Goal: Transaction & Acquisition: Download file/media

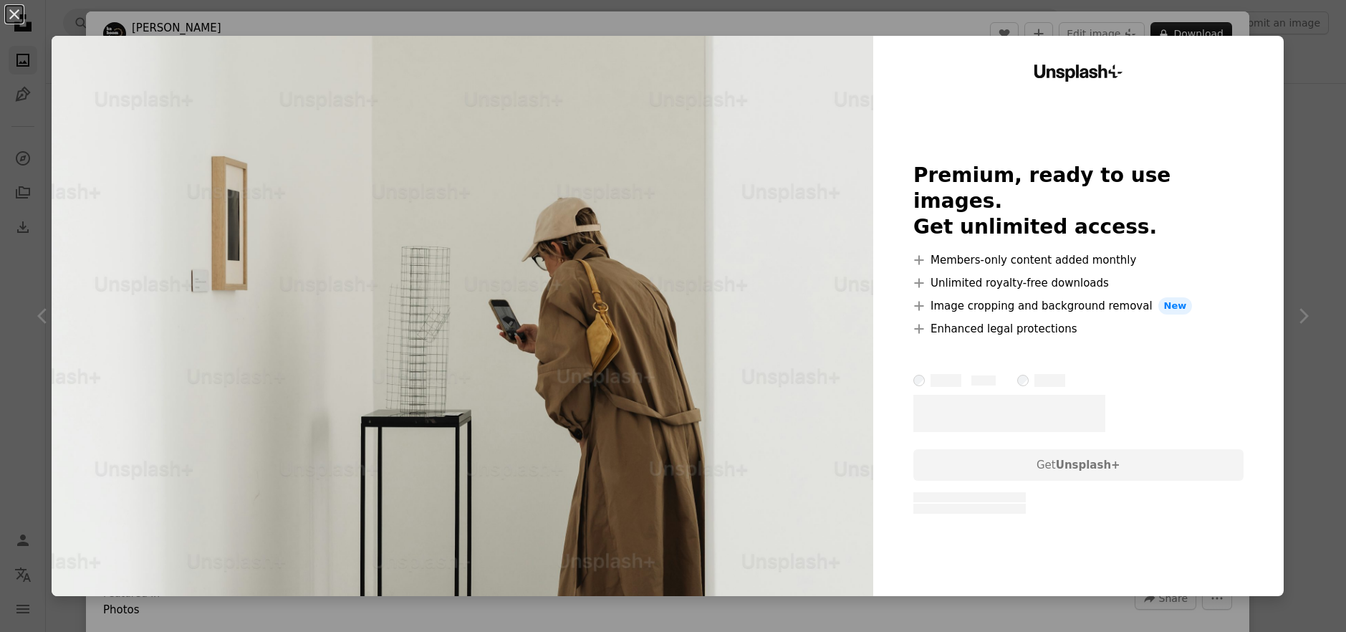
scroll to position [805, 0]
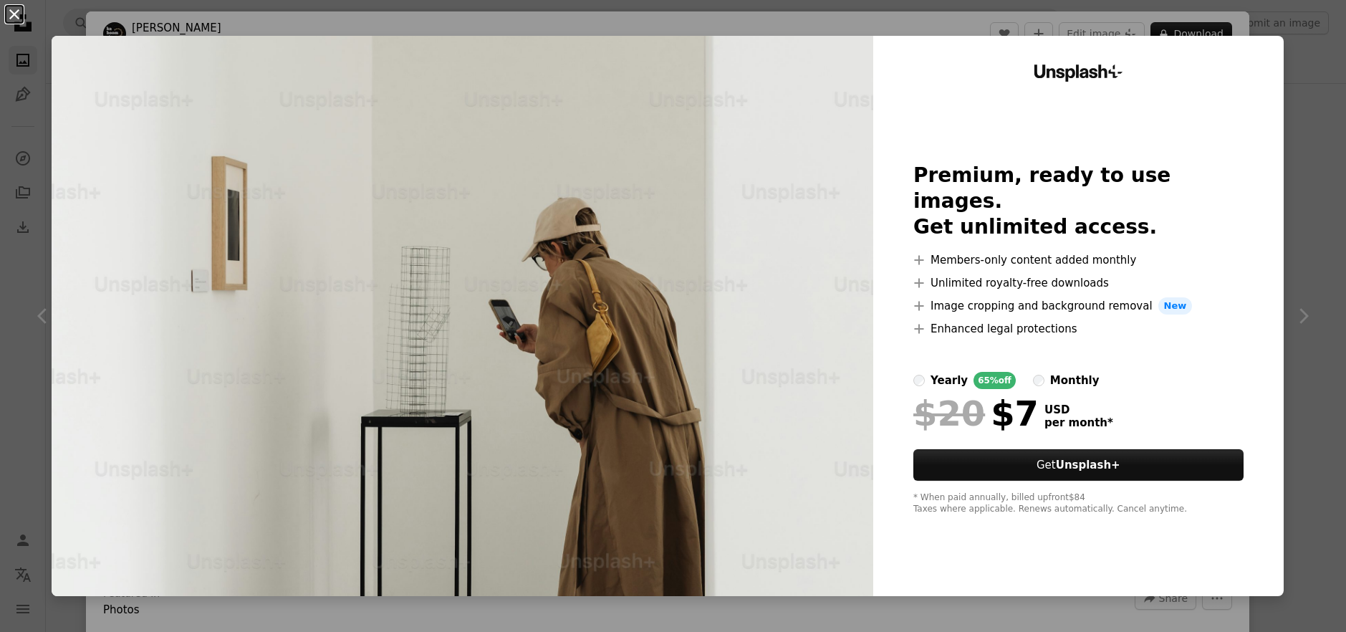
click at [18, 11] on button "An X shape" at bounding box center [14, 14] width 17 height 17
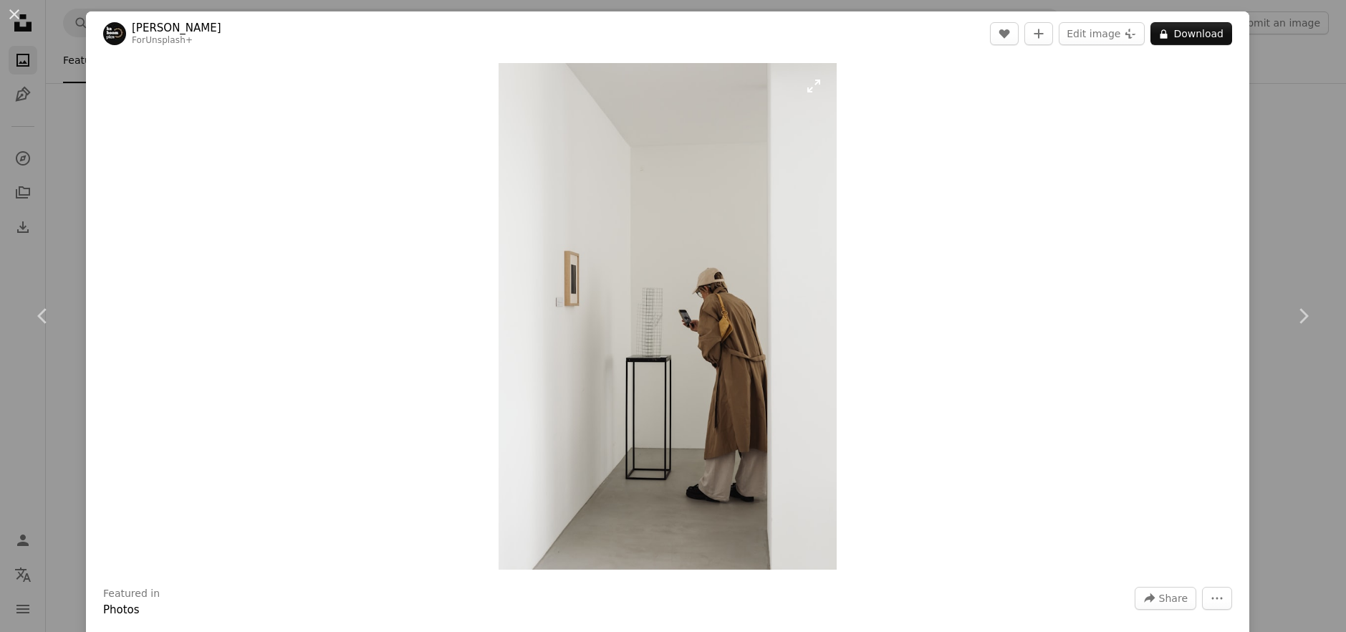
scroll to position [19, 0]
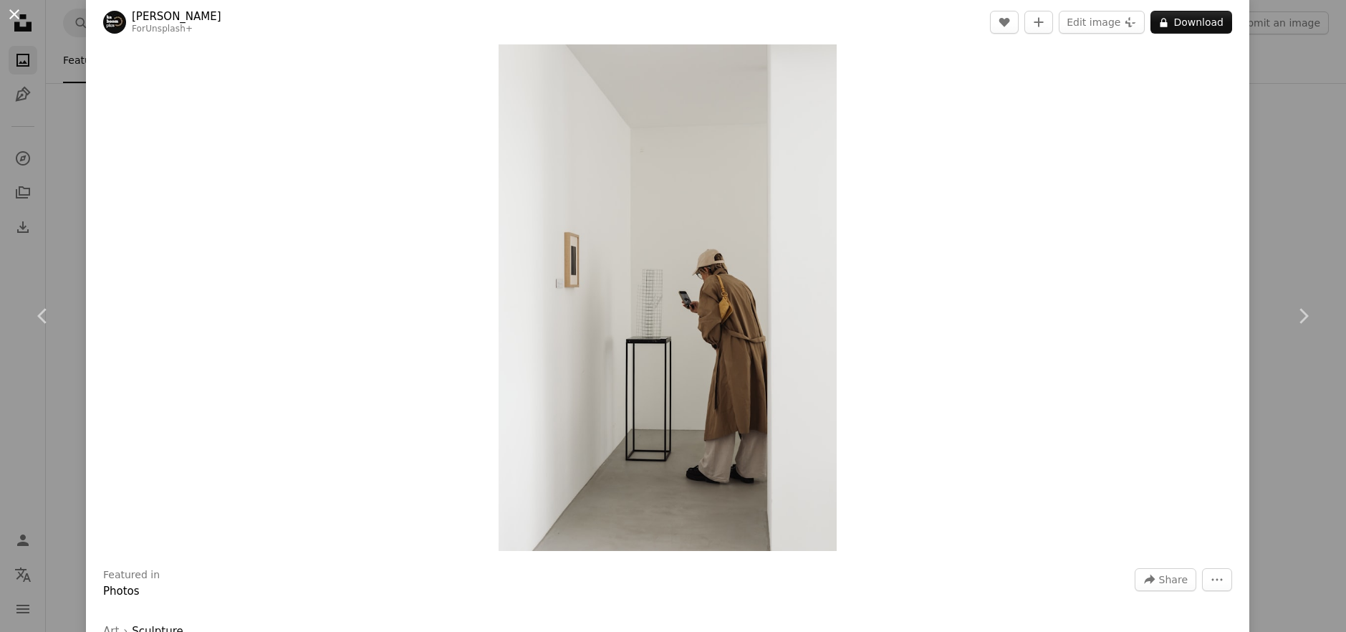
click at [16, 16] on button "An X shape" at bounding box center [14, 14] width 17 height 17
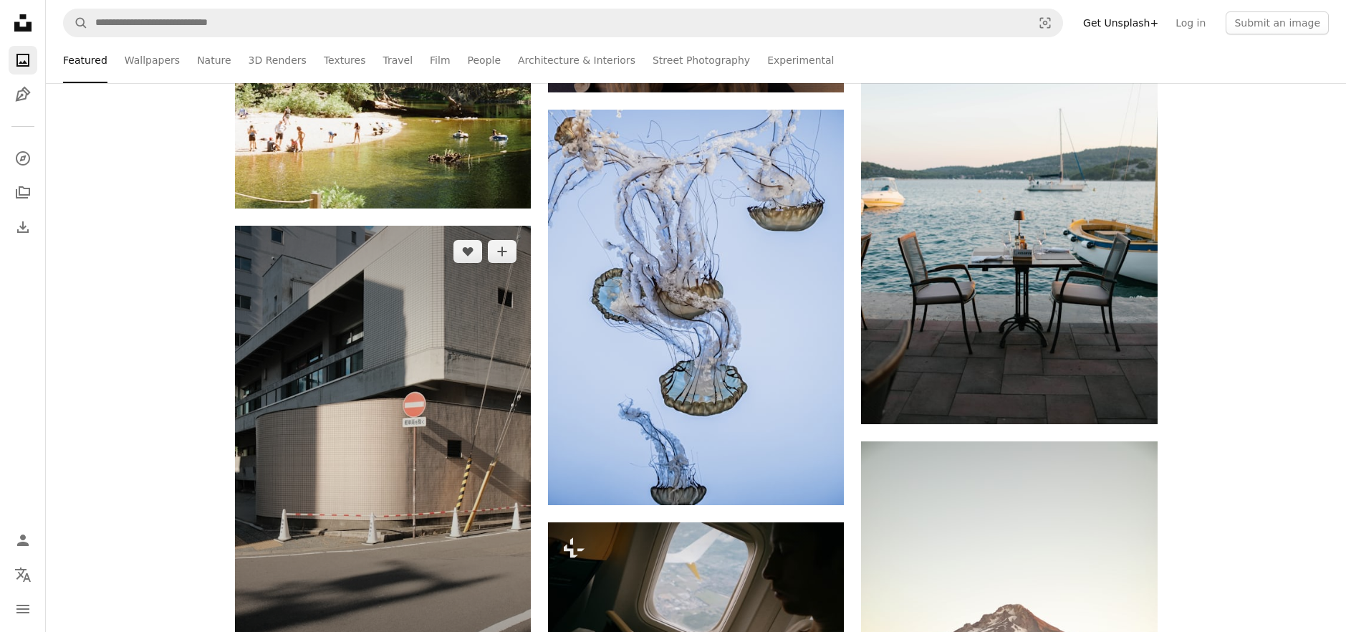
scroll to position [1622, 0]
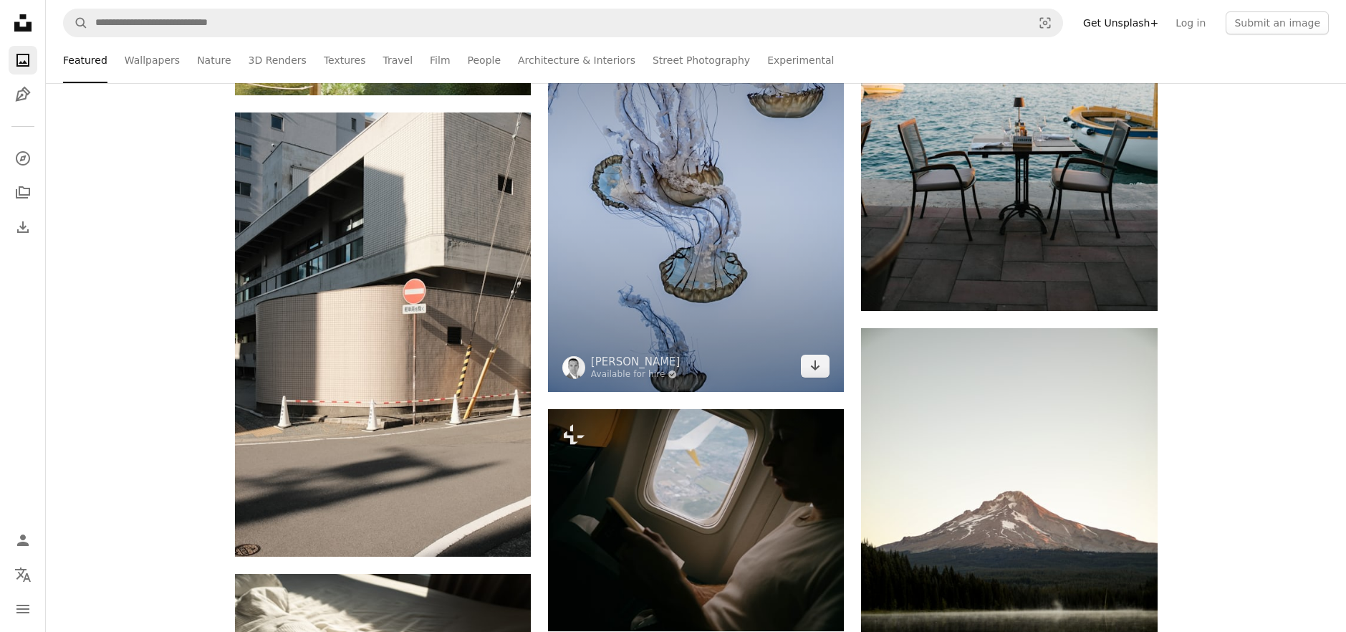
click at [717, 335] on img at bounding box center [696, 193] width 296 height 395
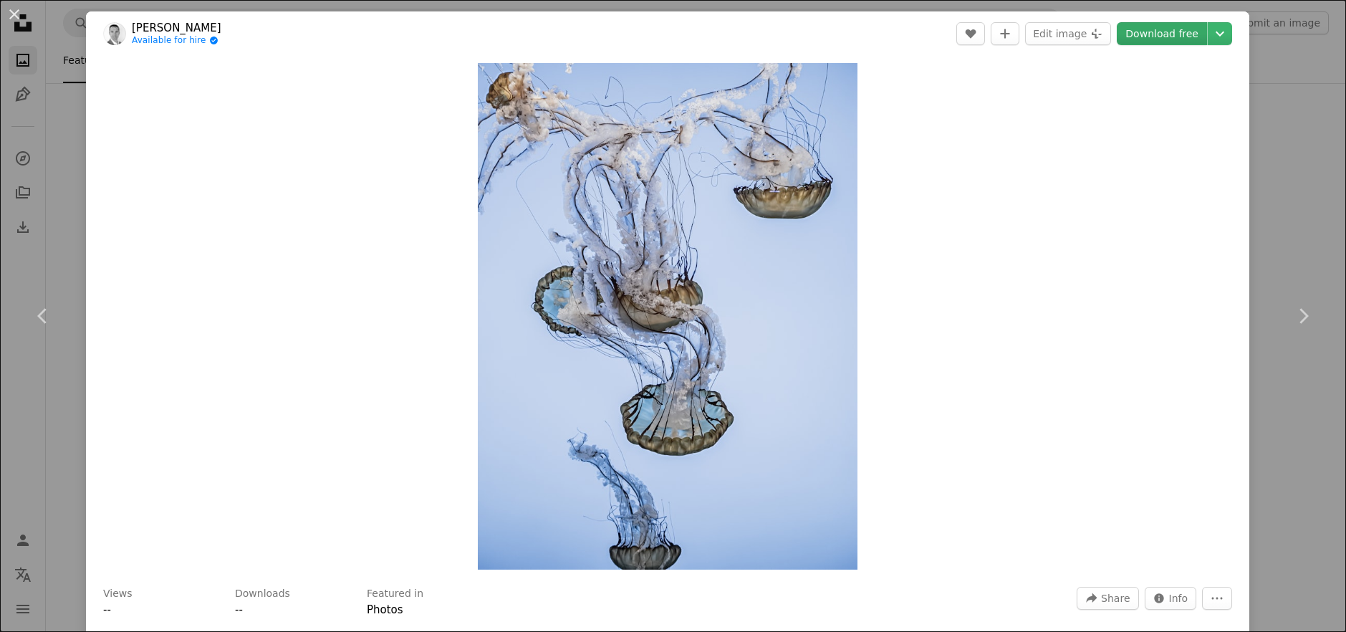
click at [1169, 29] on link "Download free" at bounding box center [1162, 33] width 90 height 23
